Goal: Information Seeking & Learning: Learn about a topic

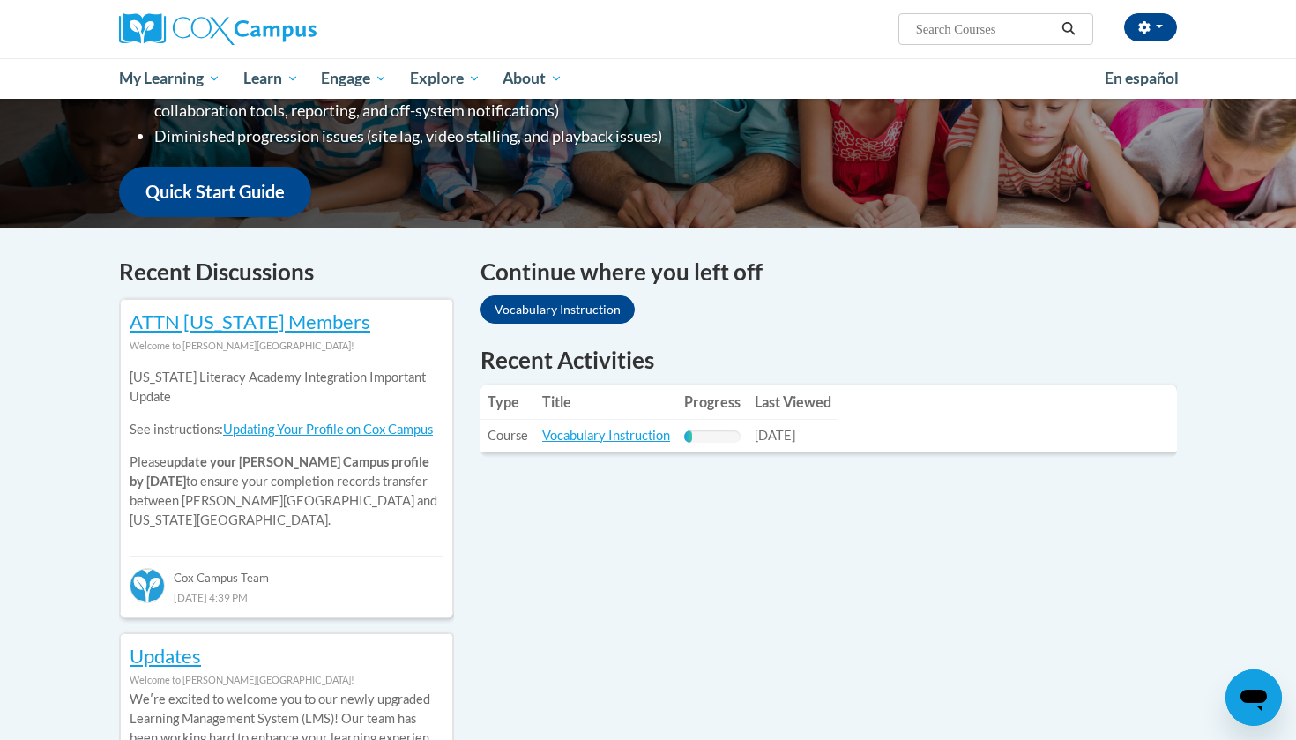
scroll to position [392, 0]
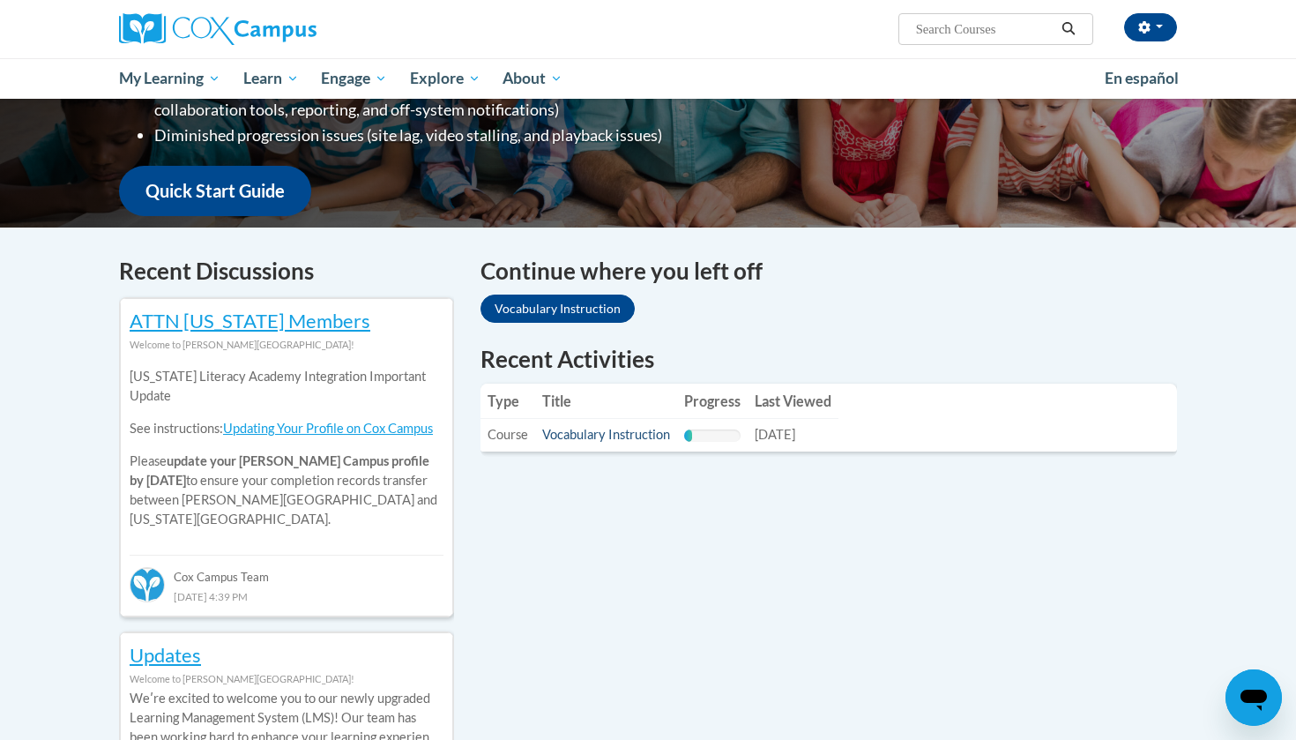
click at [606, 437] on link "Vocabulary Instruction" at bounding box center [606, 434] width 128 height 15
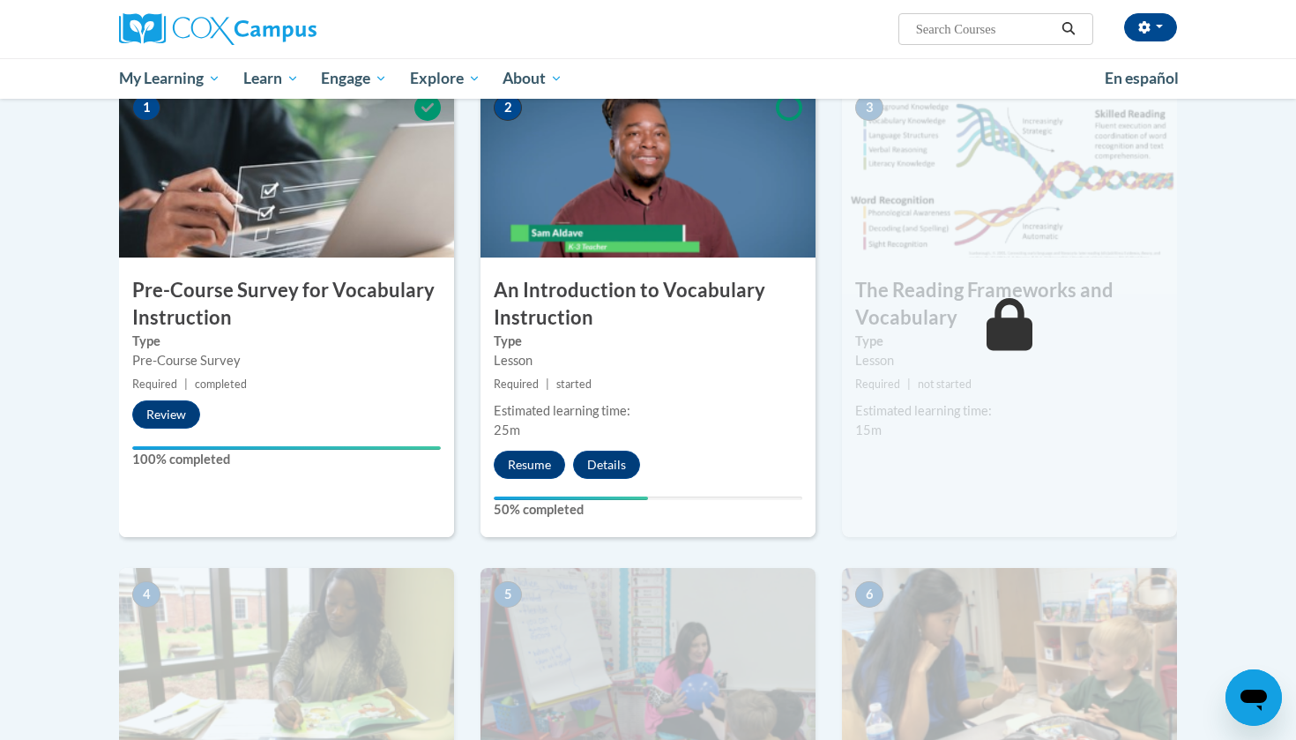
scroll to position [407, 0]
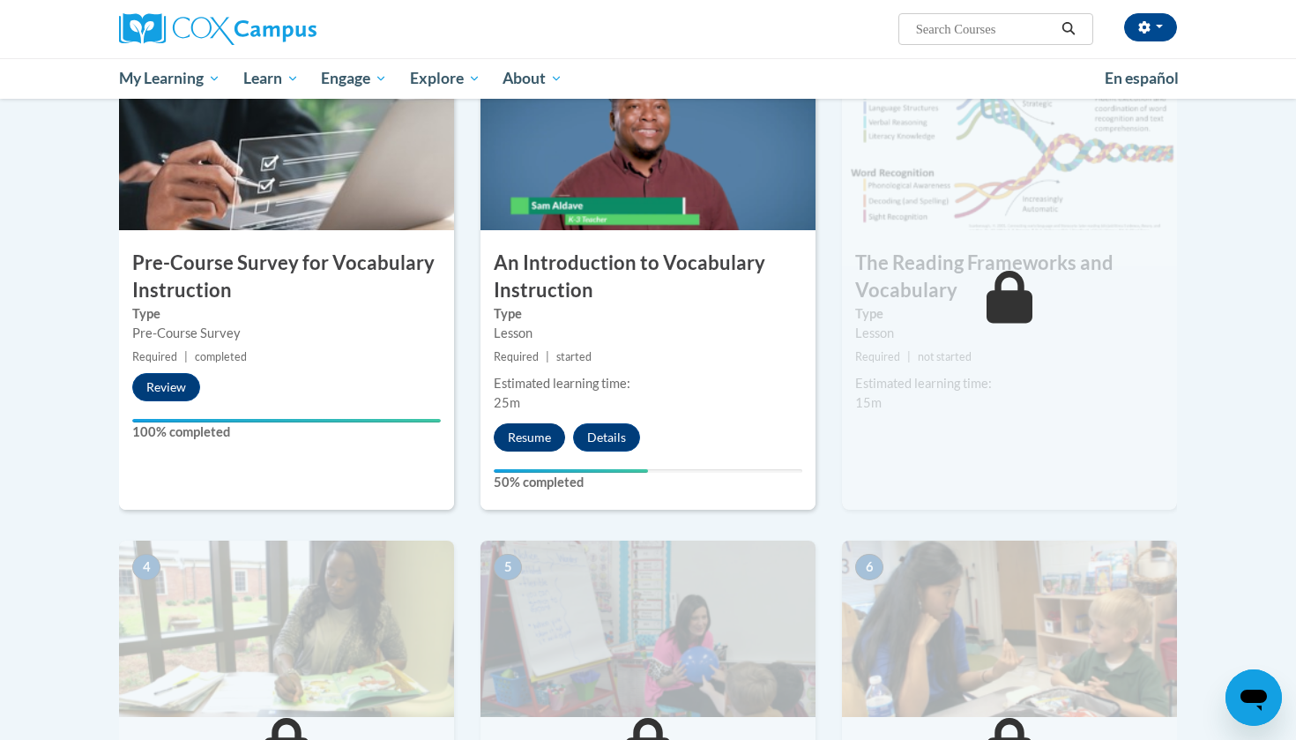
click at [534, 435] on button "Resume" at bounding box center [529, 437] width 71 height 28
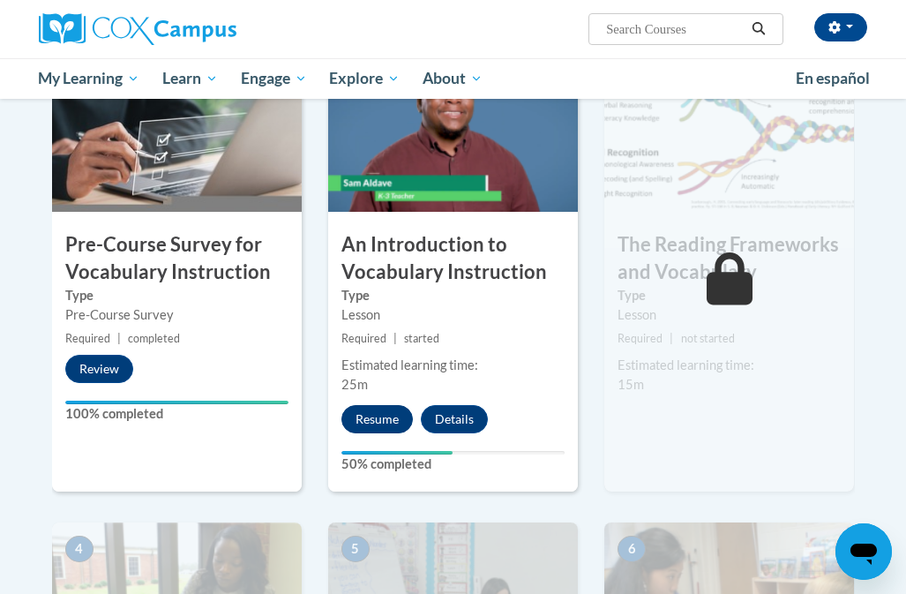
click at [376, 409] on button "Resume" at bounding box center [376, 419] width 71 height 28
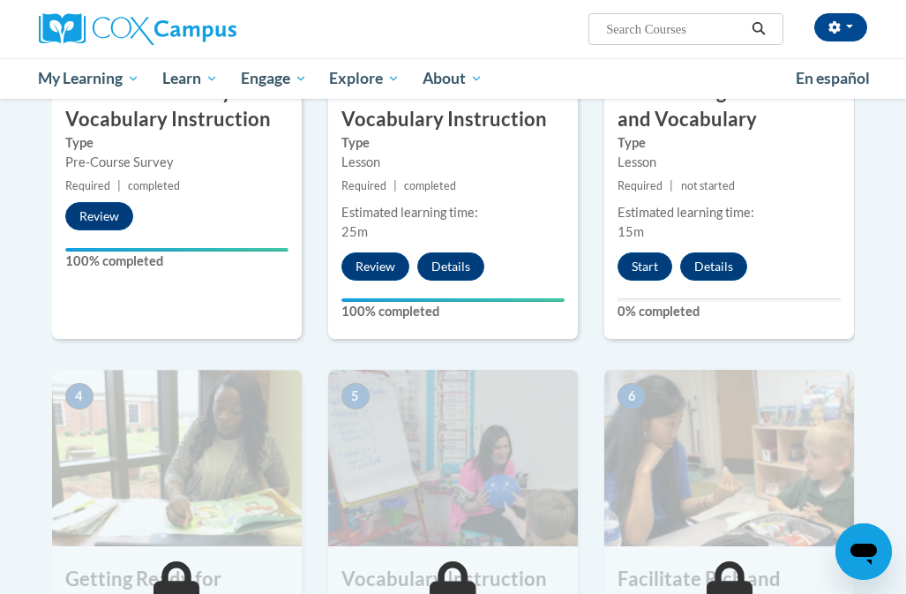
scroll to position [512, 0]
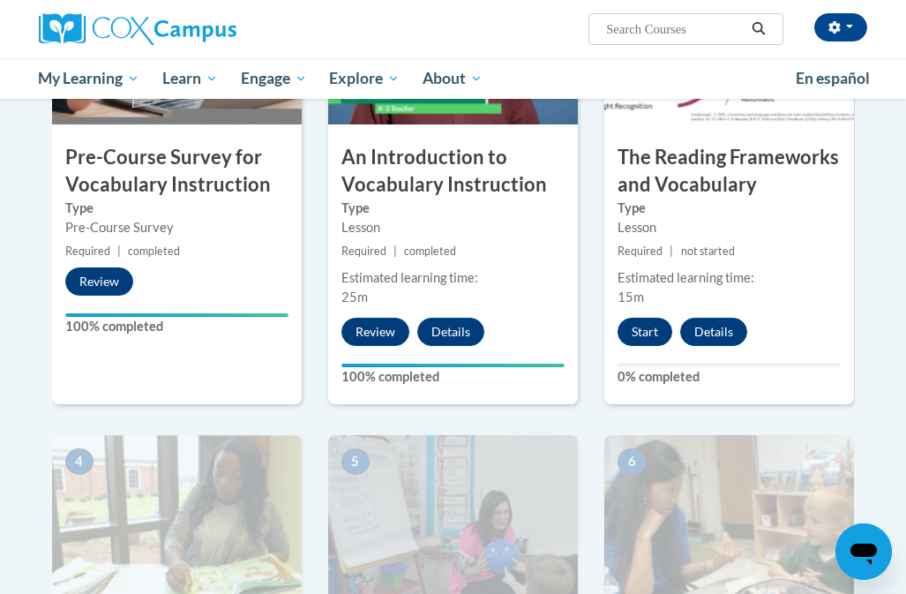
click at [639, 332] on button "Start" at bounding box center [644, 332] width 55 height 28
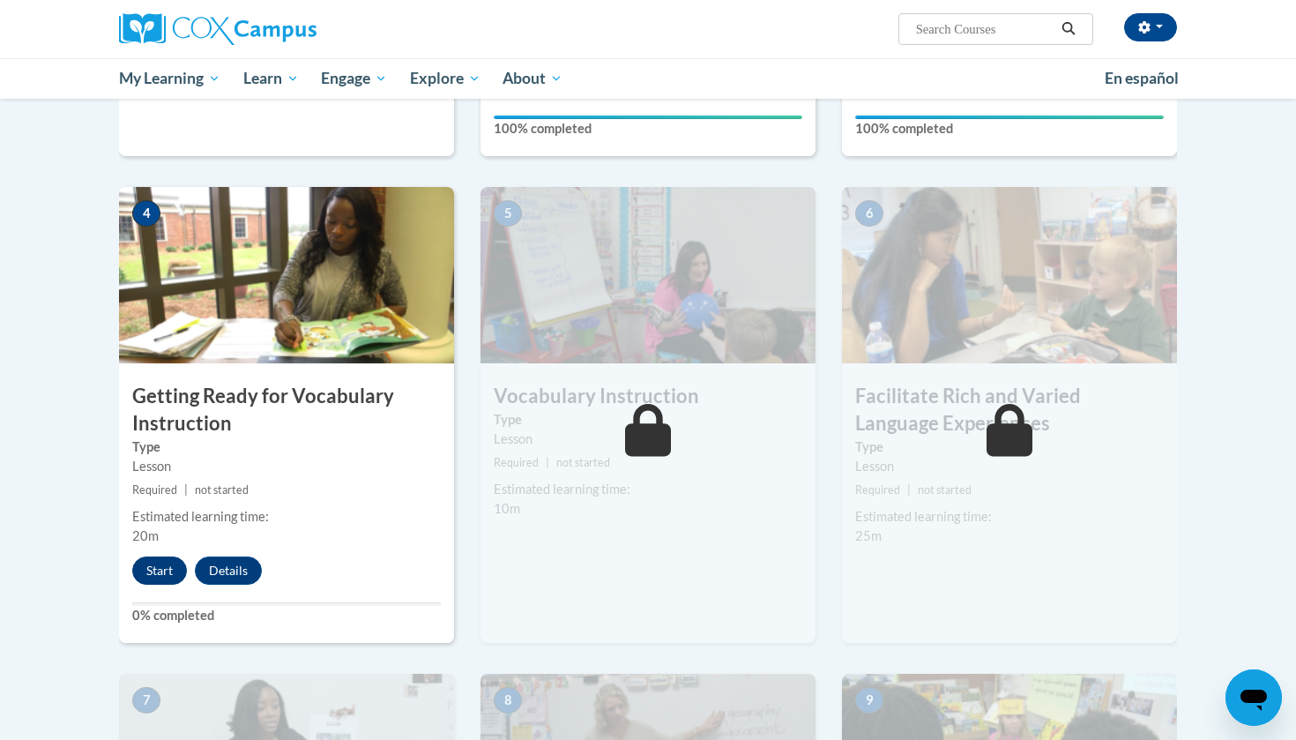
click at [163, 561] on button "Start" at bounding box center [159, 571] width 55 height 28
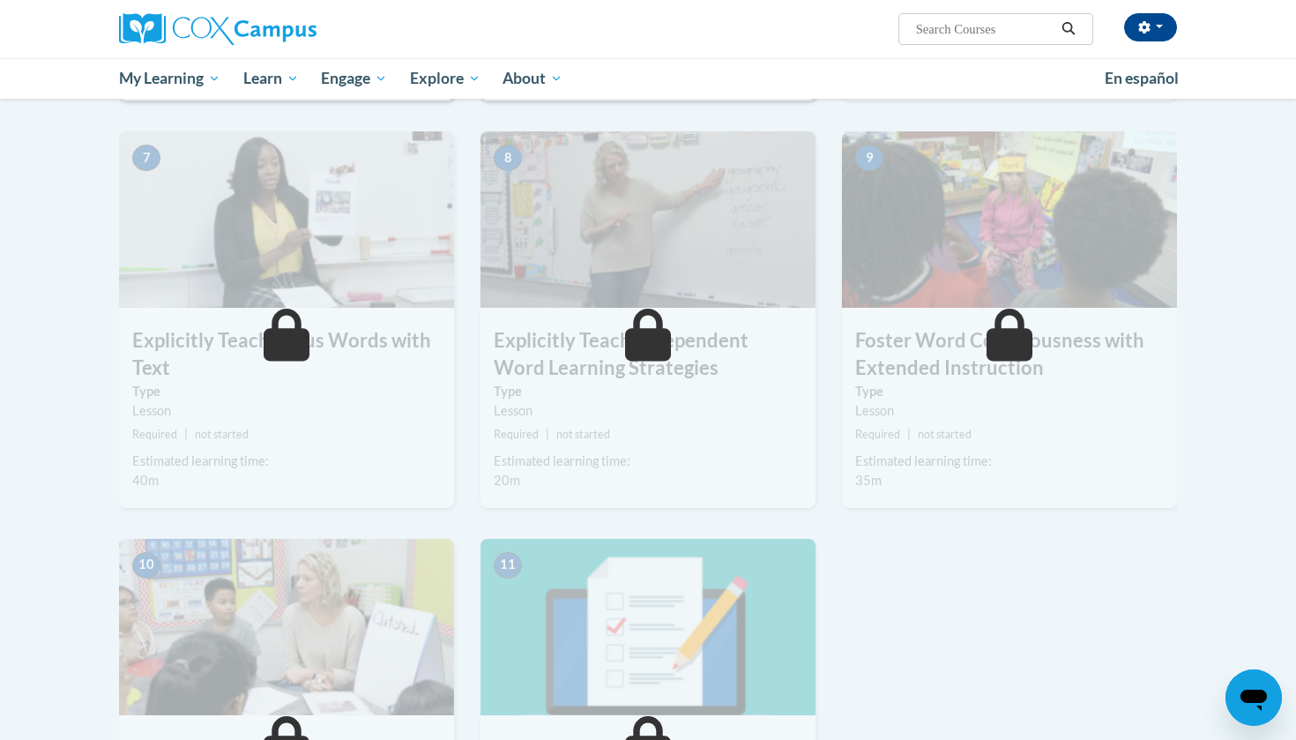
scroll to position [1304, 0]
